Goal: Find specific page/section: Find specific page/section

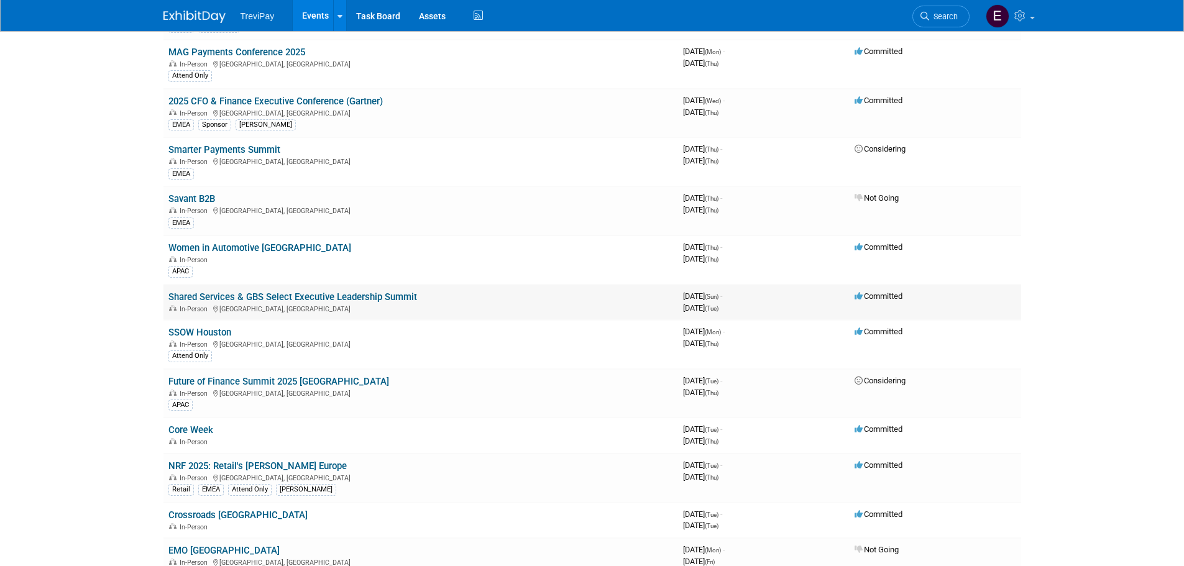
scroll to position [249, 0]
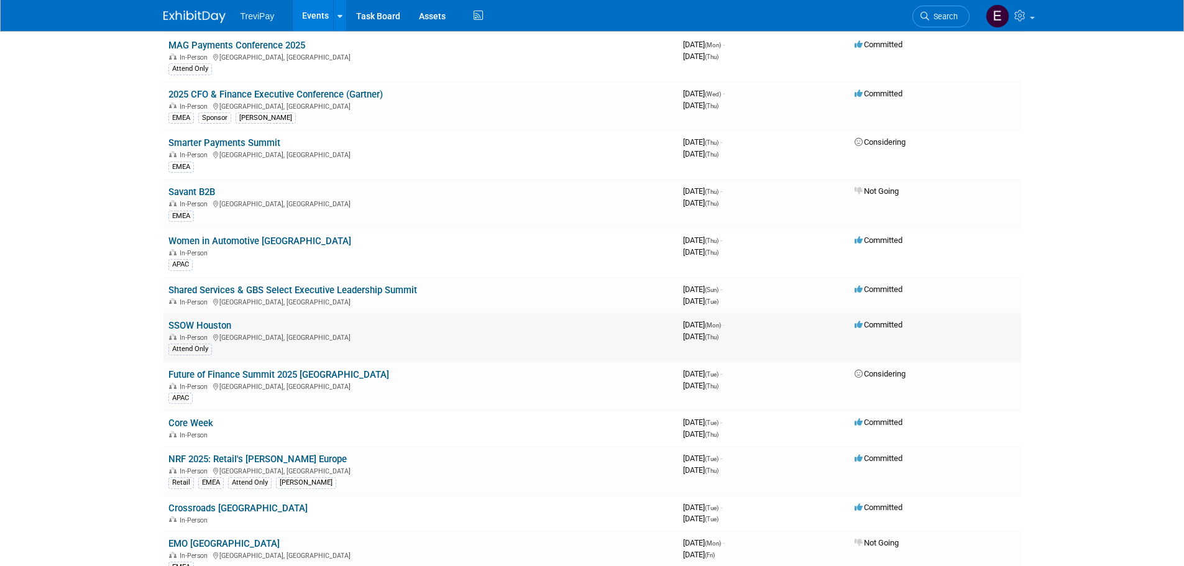
click at [217, 324] on link "SSOW Houston" at bounding box center [199, 325] width 63 height 11
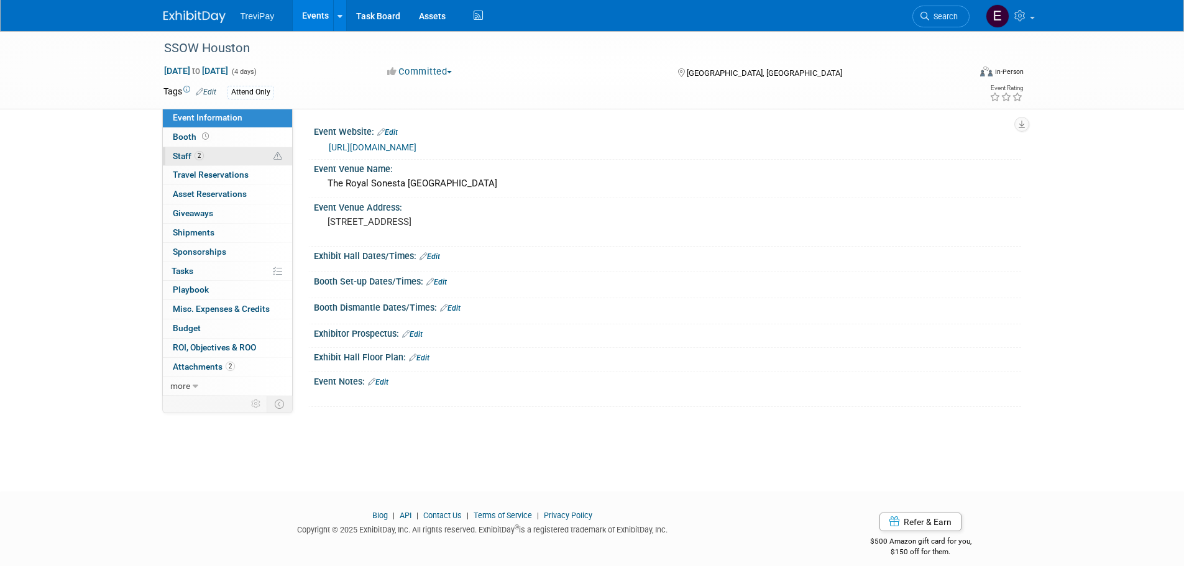
click at [234, 152] on link "2 Staff 2" at bounding box center [227, 156] width 129 height 19
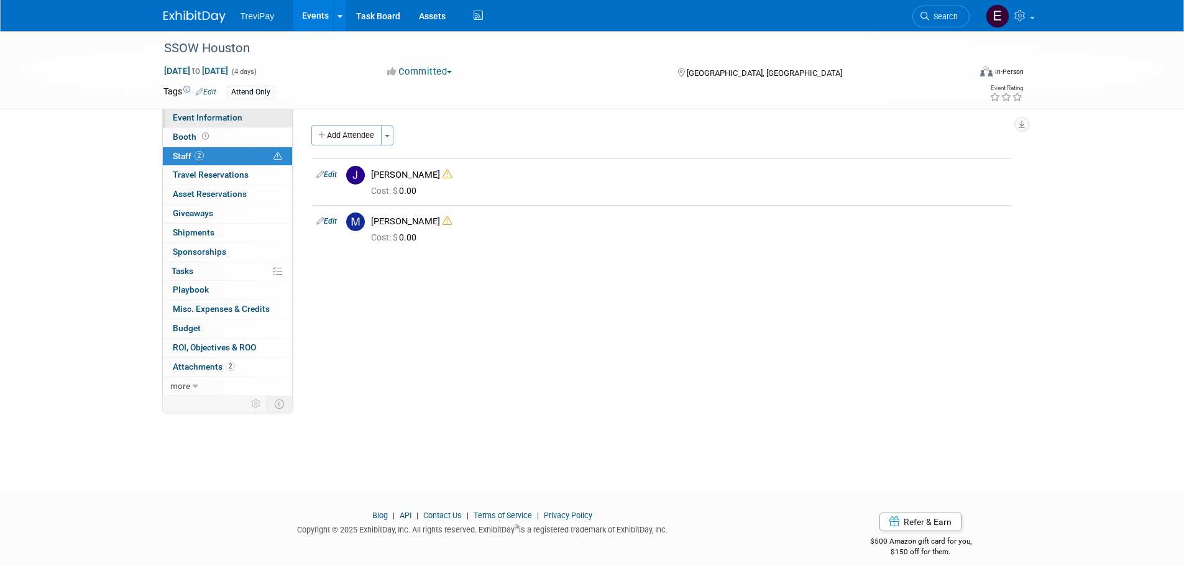
click at [242, 122] on link "Event Information" at bounding box center [227, 118] width 129 height 19
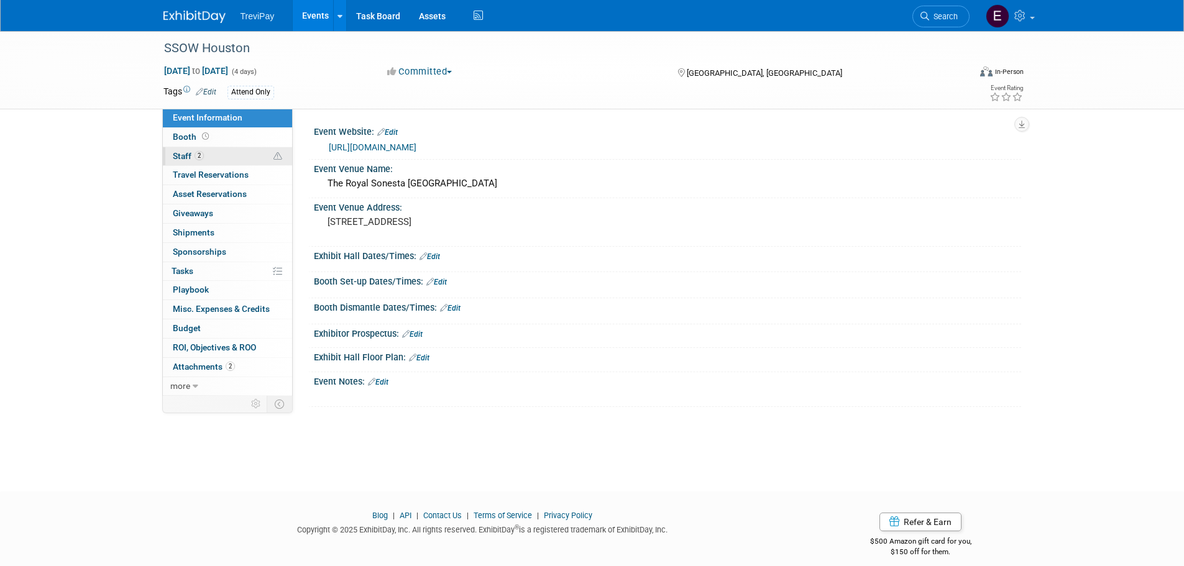
click at [242, 150] on link "2 Staff 2" at bounding box center [227, 156] width 129 height 19
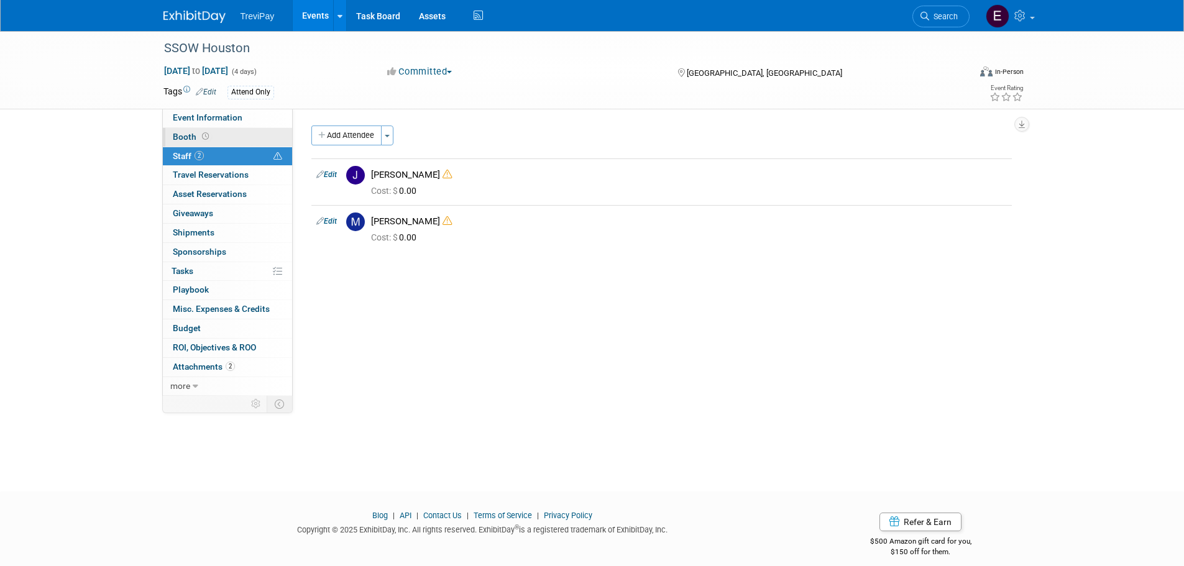
click at [244, 136] on link "Booth" at bounding box center [227, 137] width 129 height 19
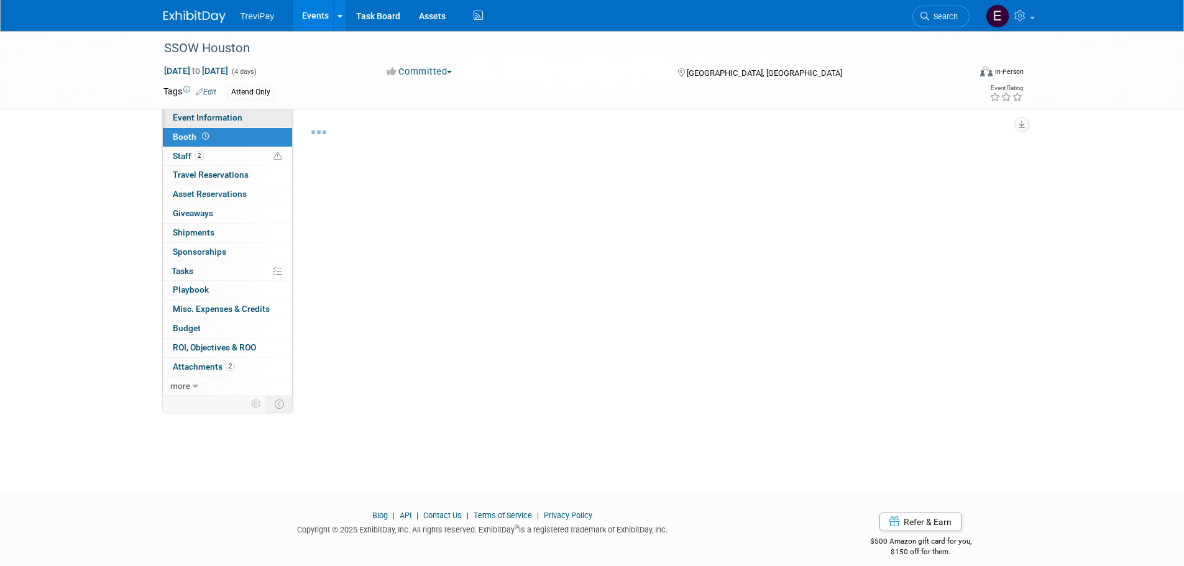
click at [240, 122] on link "Event Information" at bounding box center [227, 118] width 129 height 19
